Goal: Transaction & Acquisition: Purchase product/service

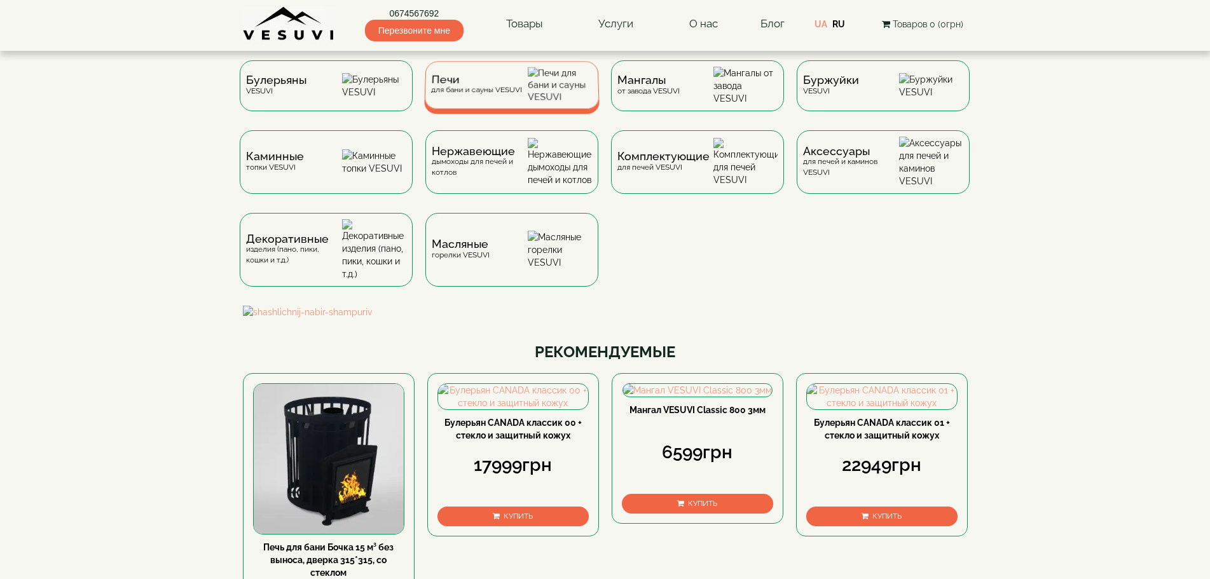
click at [513, 92] on div "Печи для бани и сауны VESUVI" at bounding box center [475, 85] width 91 height 20
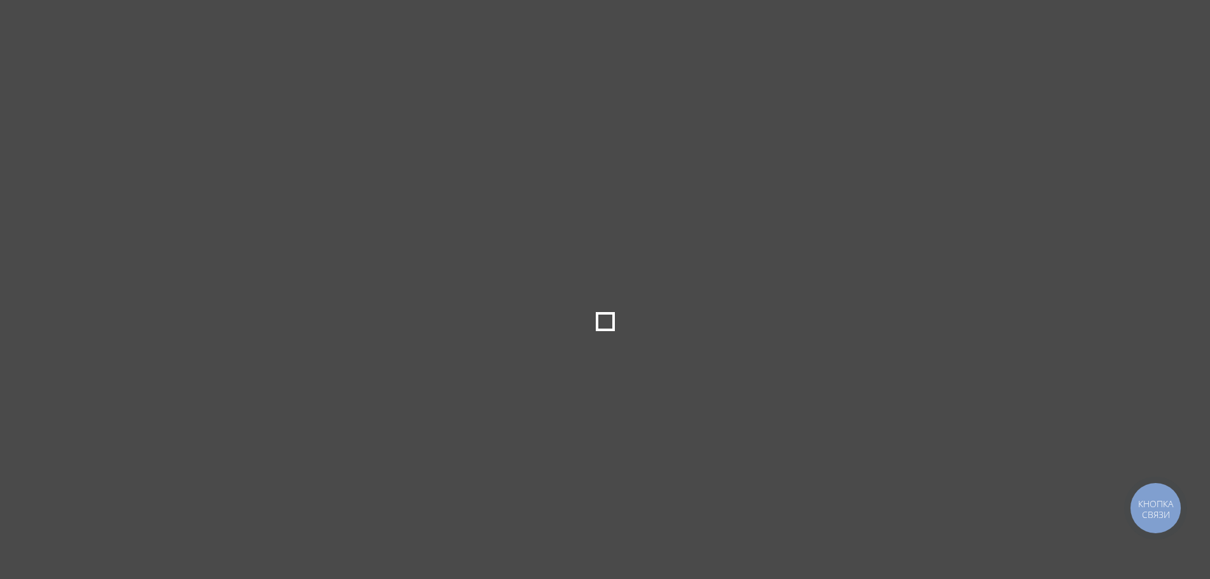
type input "*****"
type input "******"
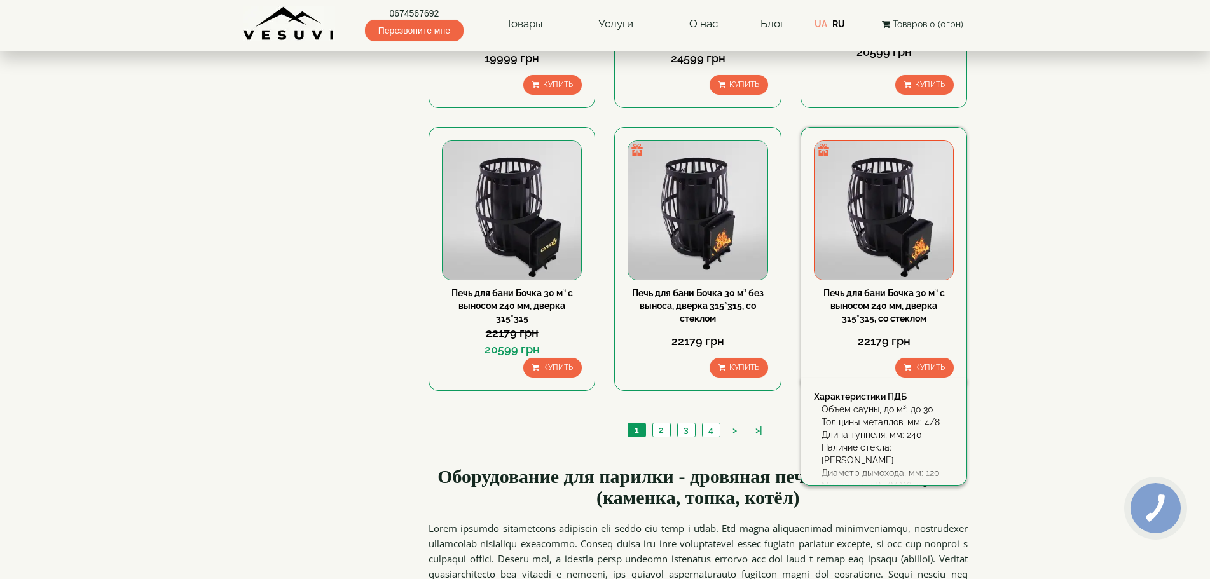
scroll to position [1271, 0]
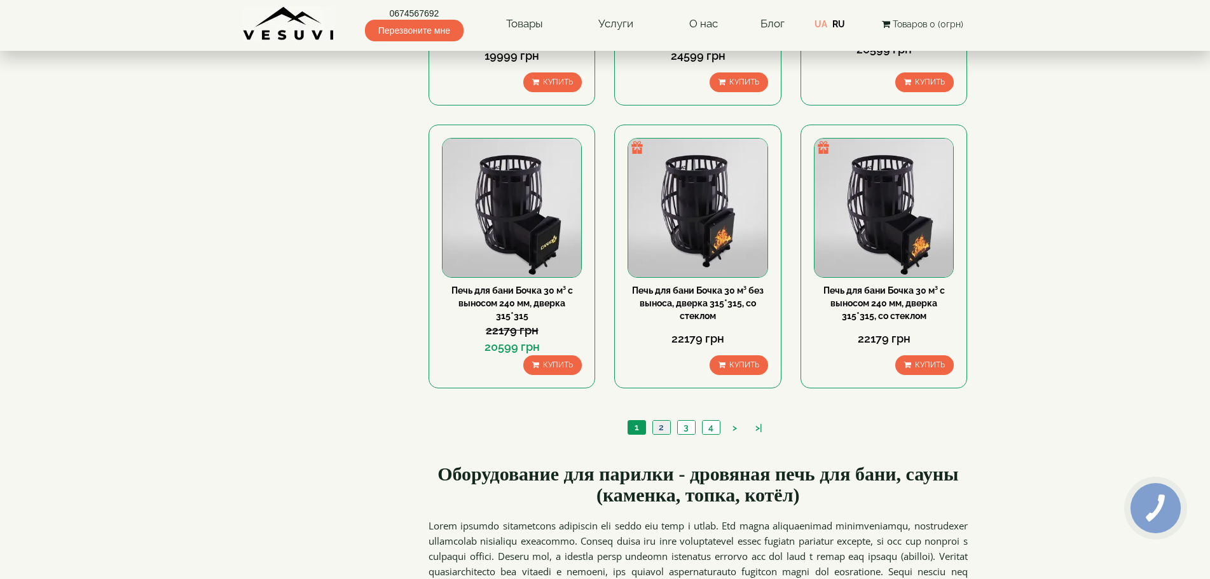
click at [659, 432] on link "2" at bounding box center [661, 427] width 18 height 13
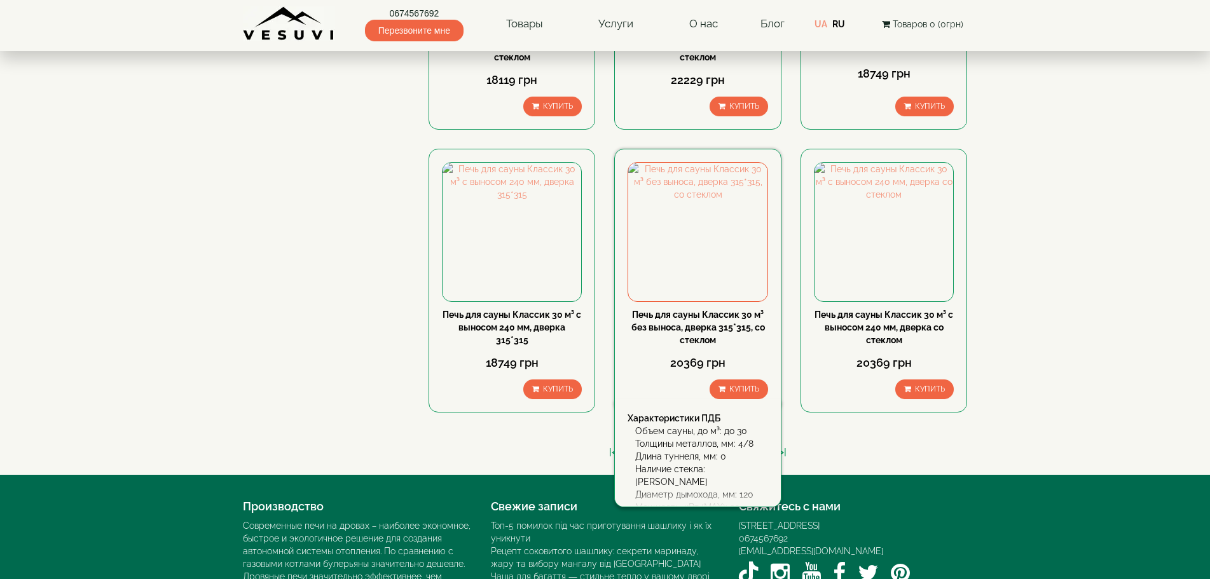
scroll to position [1271, 0]
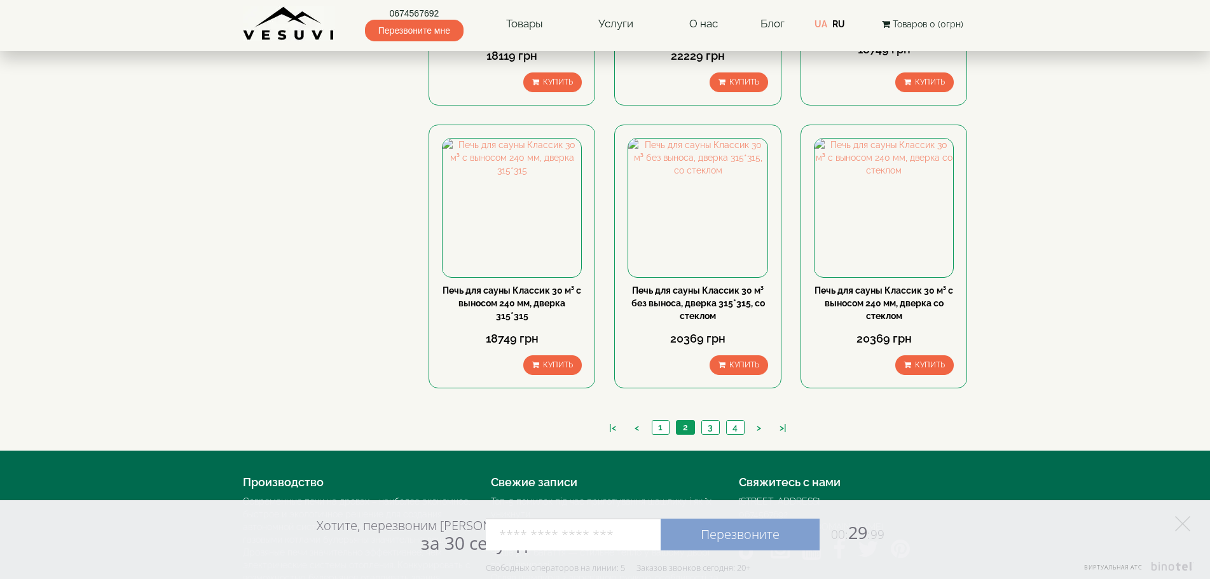
click at [713, 420] on li "3" at bounding box center [710, 427] width 18 height 15
click at [706, 428] on link "3" at bounding box center [710, 427] width 18 height 13
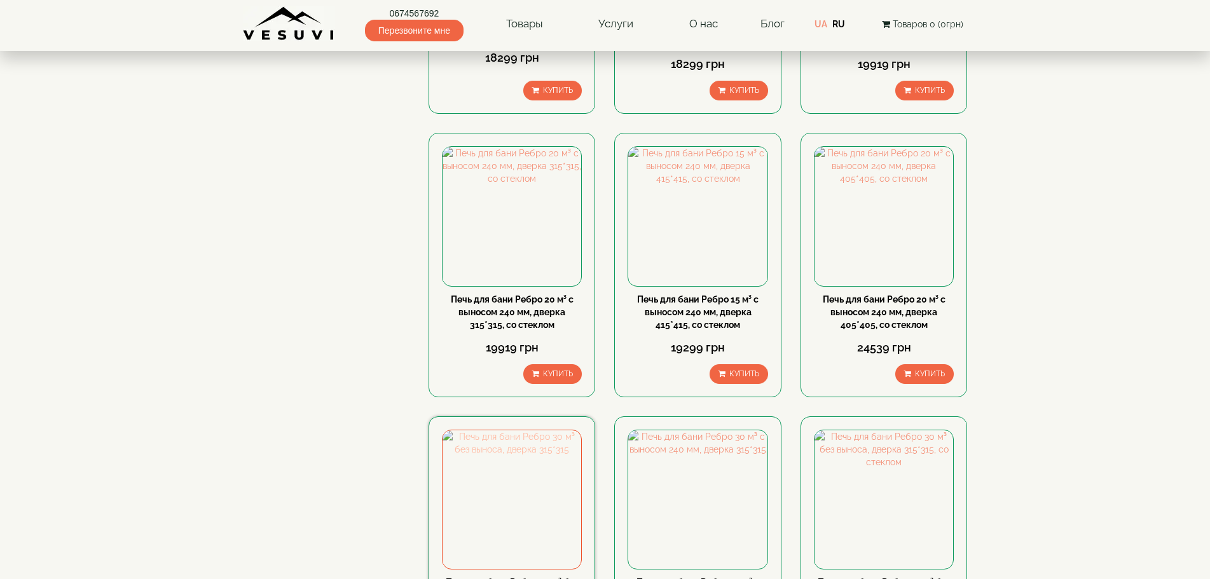
scroll to position [953, 0]
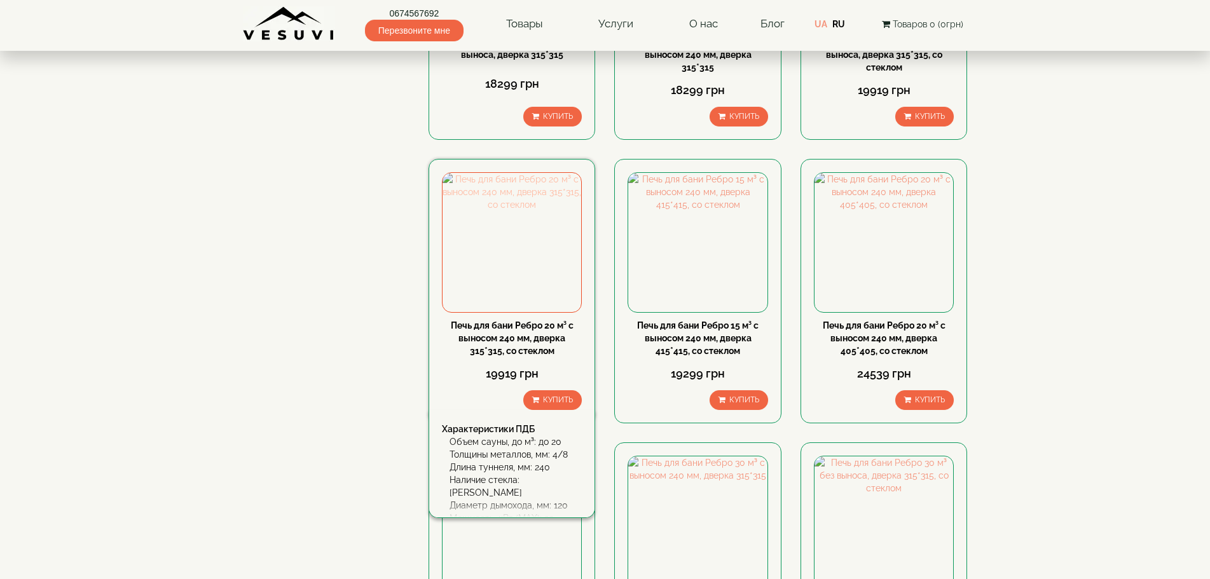
click at [493, 222] on img at bounding box center [511, 242] width 139 height 139
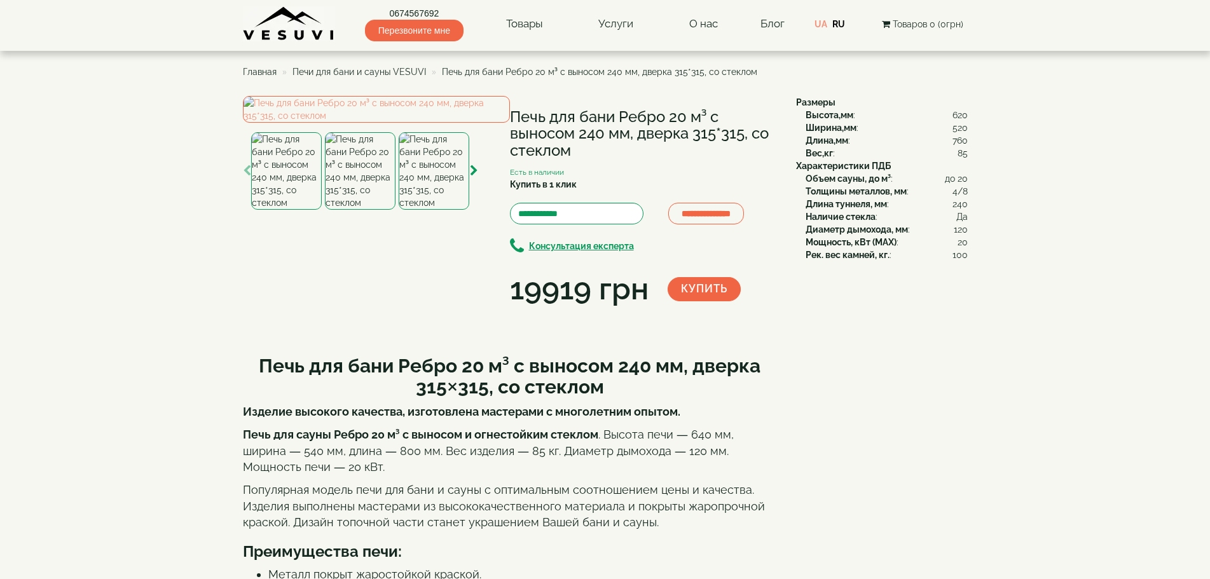
click at [451, 210] on img at bounding box center [434, 171] width 71 height 78
click at [471, 177] on icon "button" at bounding box center [474, 170] width 8 height 11
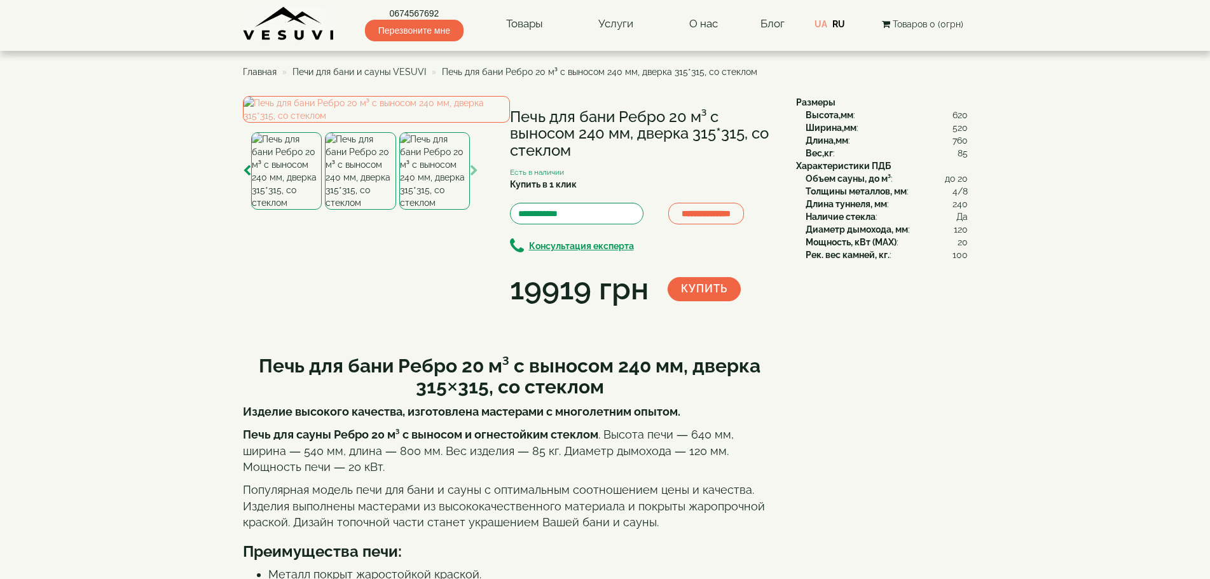
click at [421, 210] on img at bounding box center [434, 171] width 71 height 78
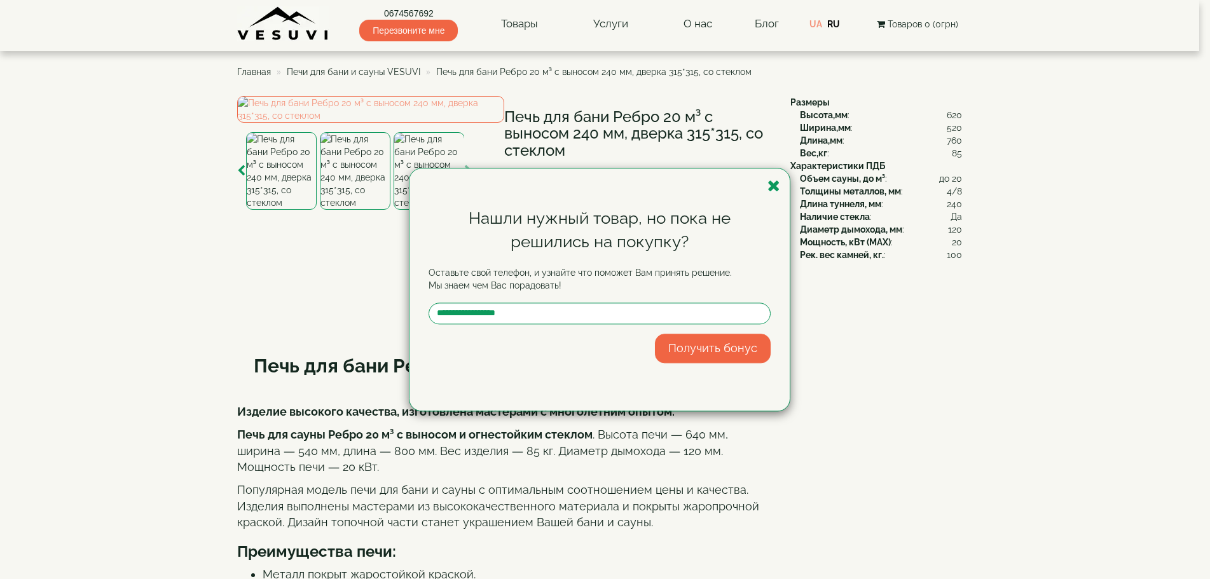
click at [948, 463] on div "Нашли нужный товар, но пока не решились на покупку? Оставьте свой телефон, и уз…" at bounding box center [605, 289] width 1210 height 579
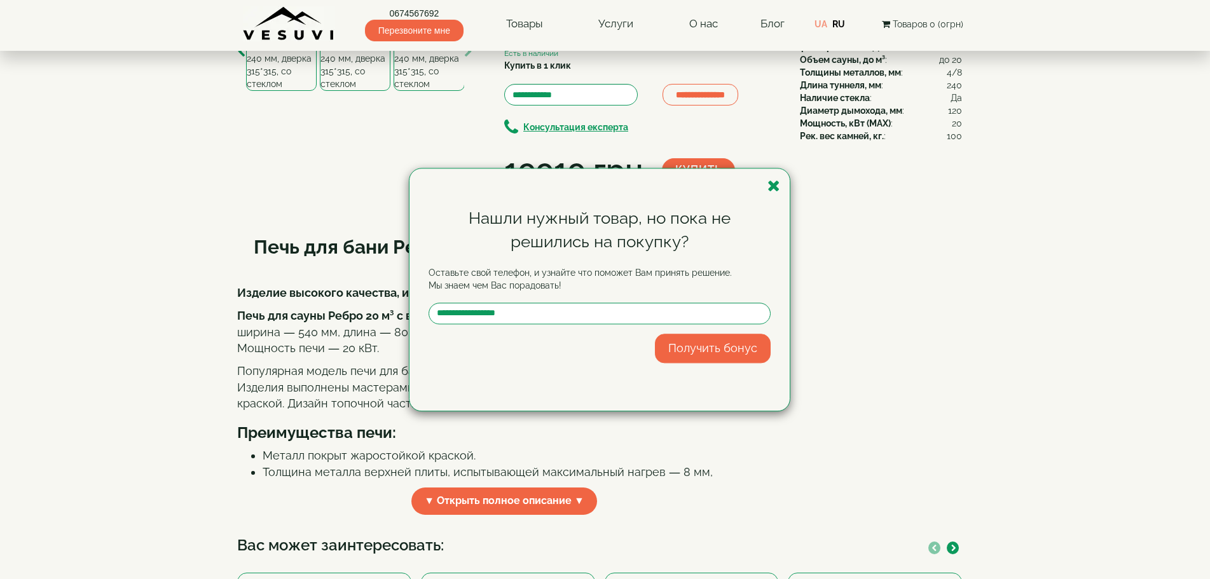
scroll to position [127, 0]
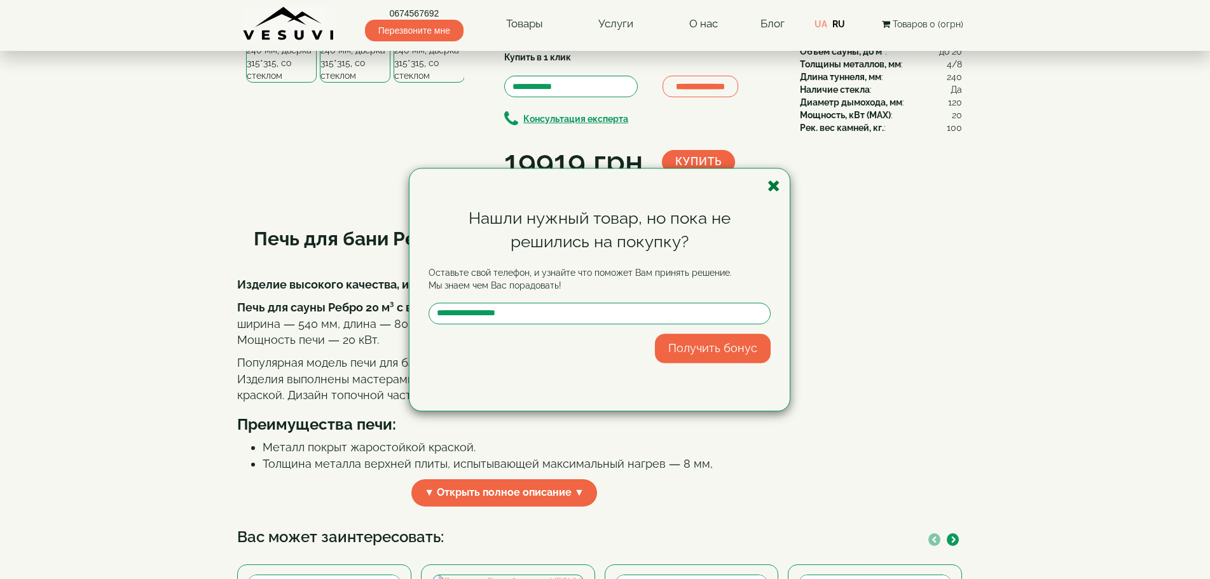
click at [774, 188] on icon "button" at bounding box center [773, 186] width 13 height 16
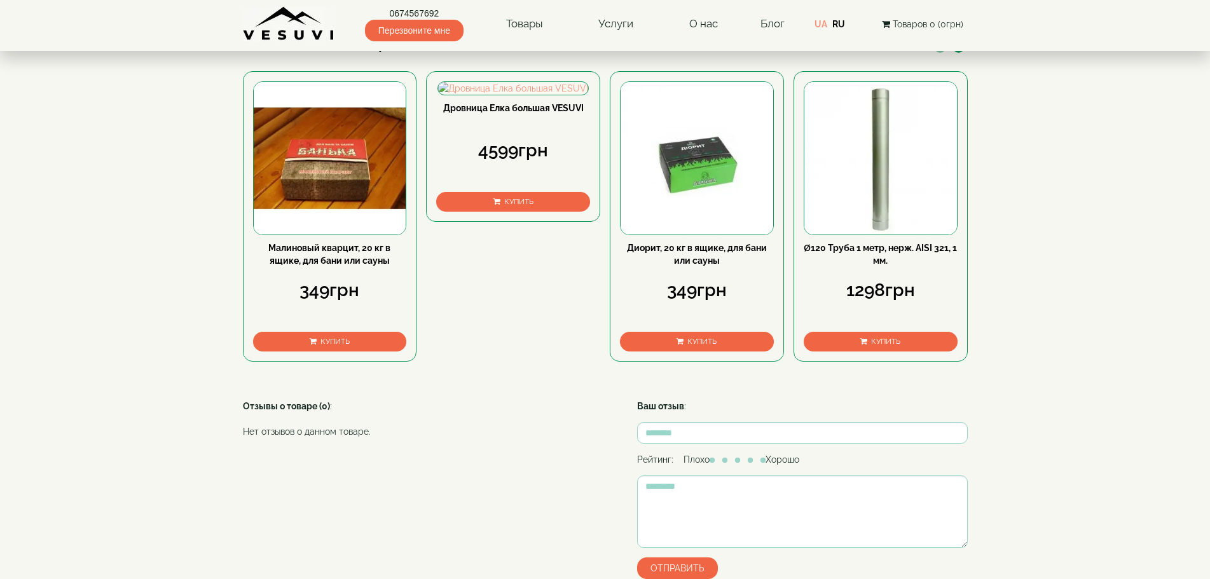
scroll to position [636, 0]
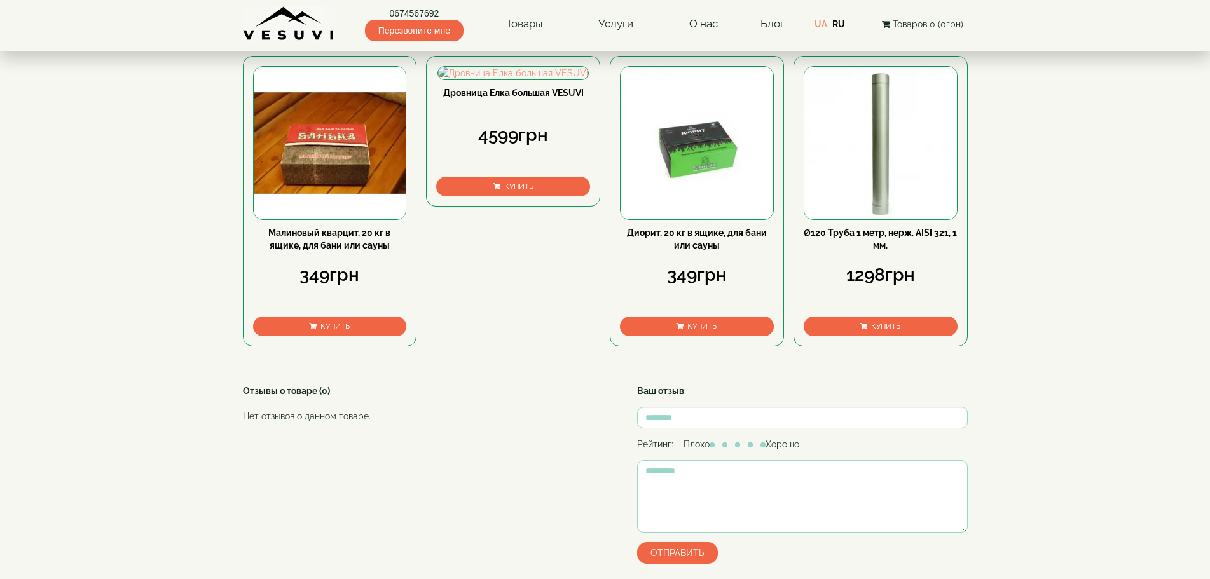
click at [836, 219] on img at bounding box center [880, 143] width 153 height 153
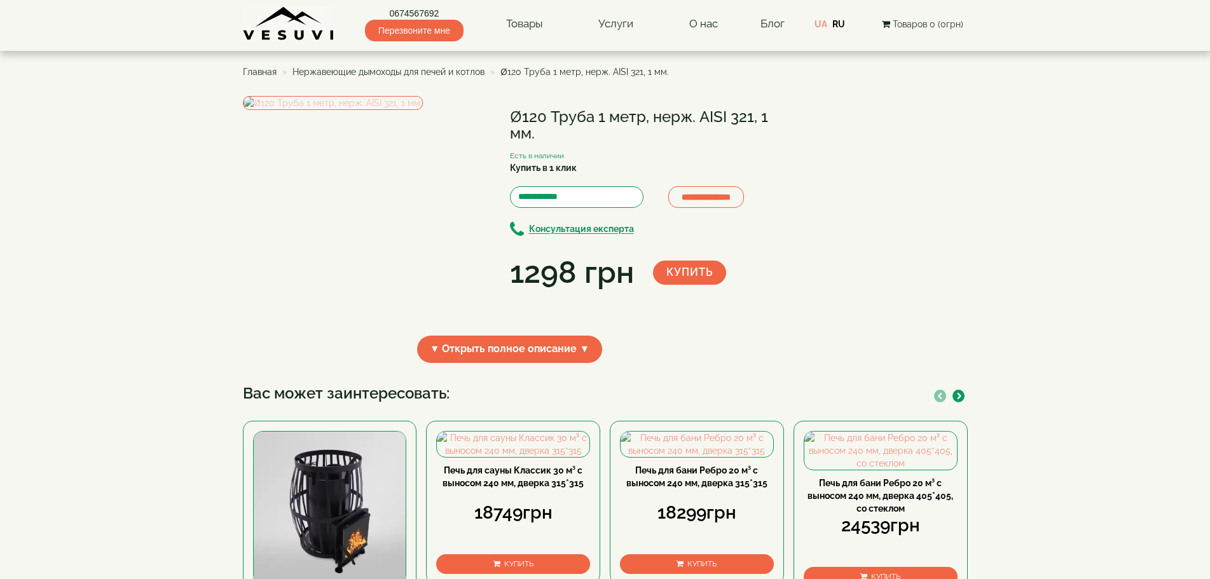
click at [359, 110] on img at bounding box center [333, 103] width 180 height 14
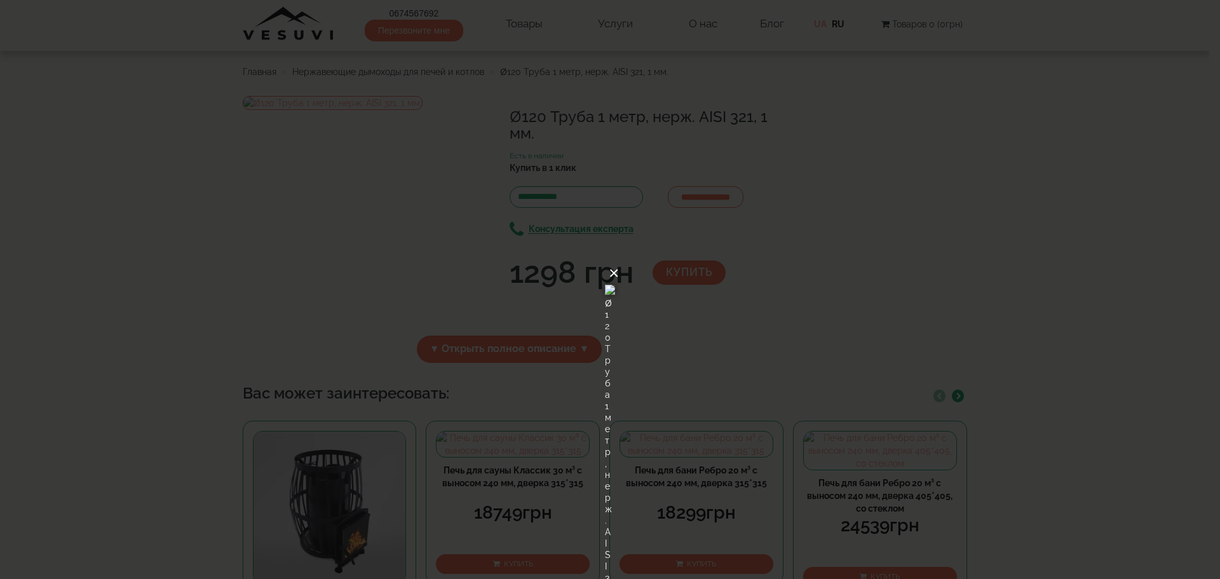
click at [619, 259] on button "×" at bounding box center [614, 273] width 10 height 28
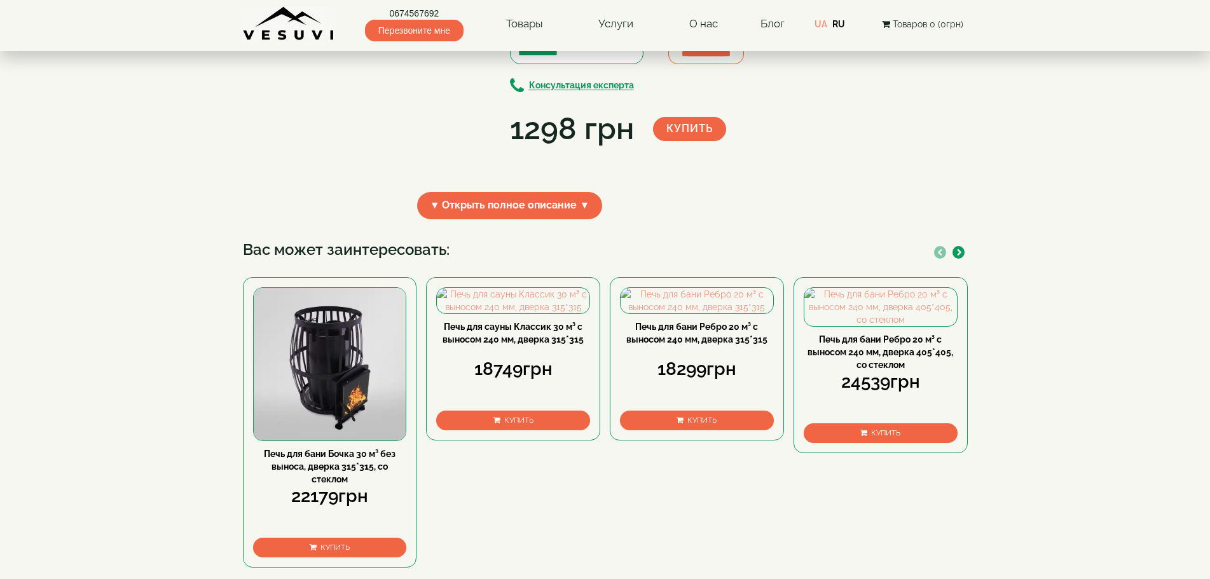
scroll to position [254, 0]
